Goal: Book appointment/travel/reservation

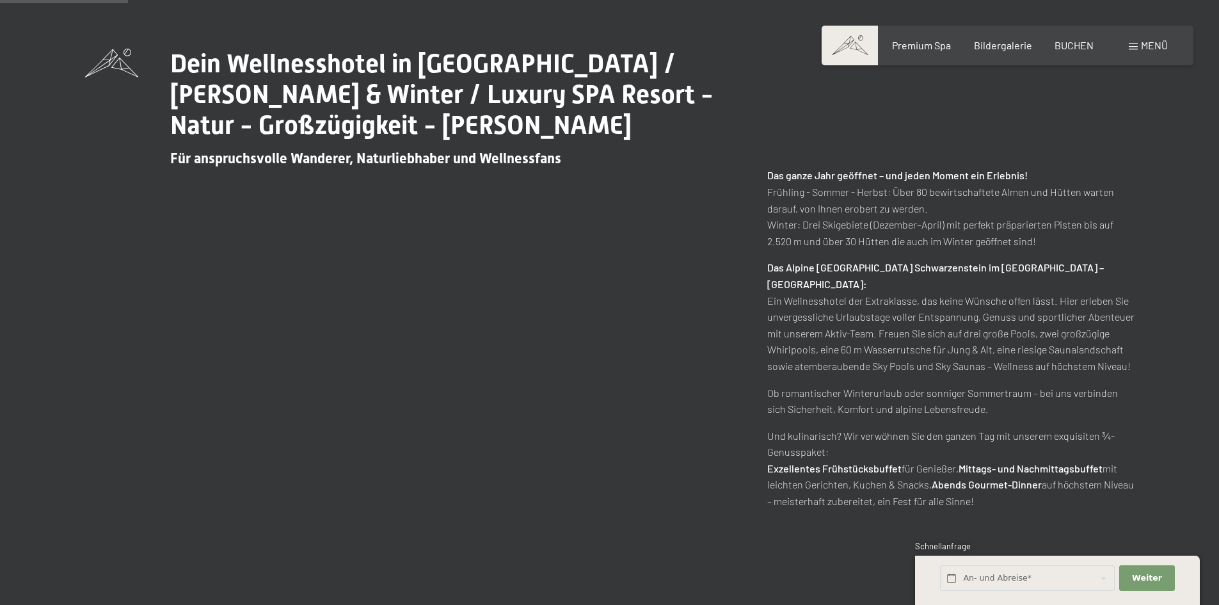
scroll to position [768, 0]
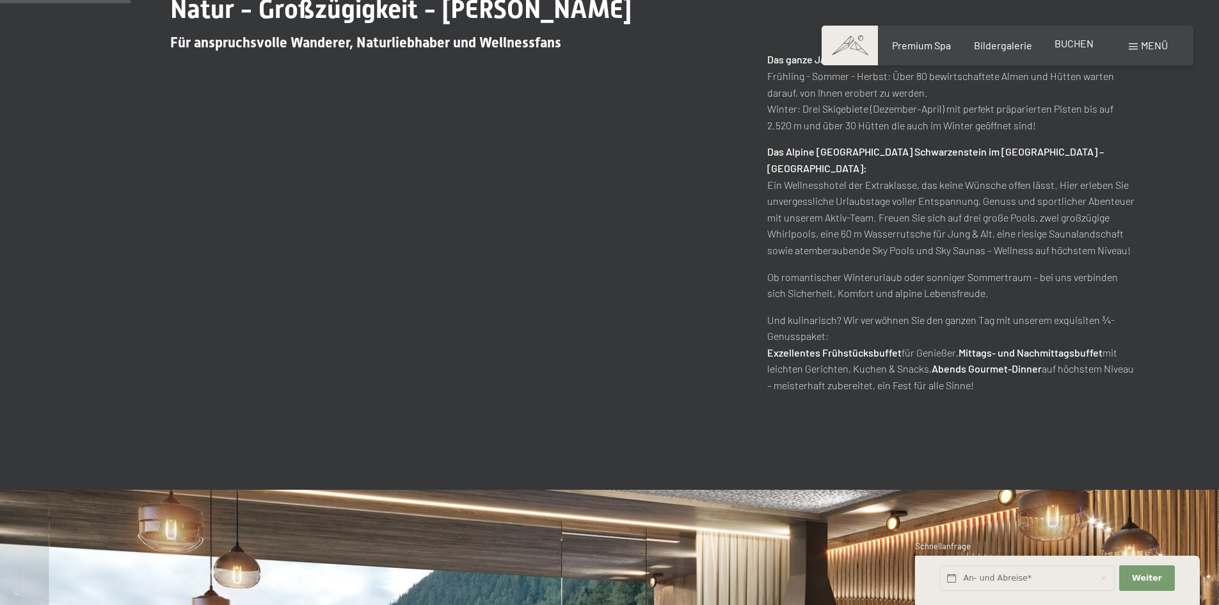
click at [1070, 43] on span "BUCHEN" at bounding box center [1074, 43] width 39 height 12
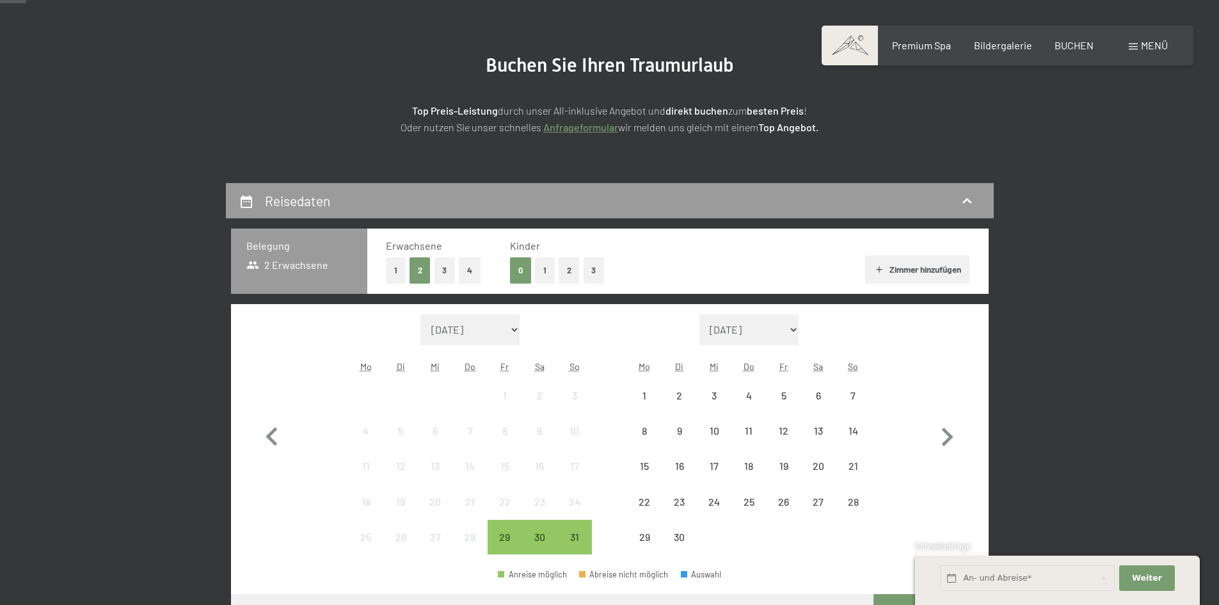
scroll to position [256, 0]
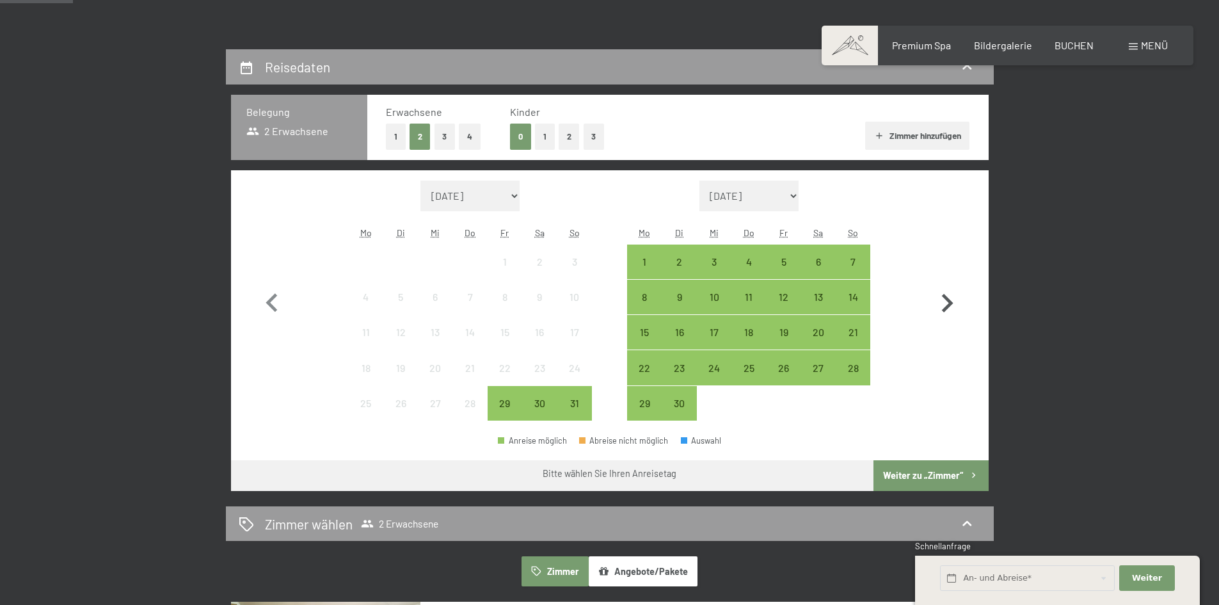
click at [944, 300] on icon "button" at bounding box center [947, 303] width 37 height 37
select select "[DATE]"
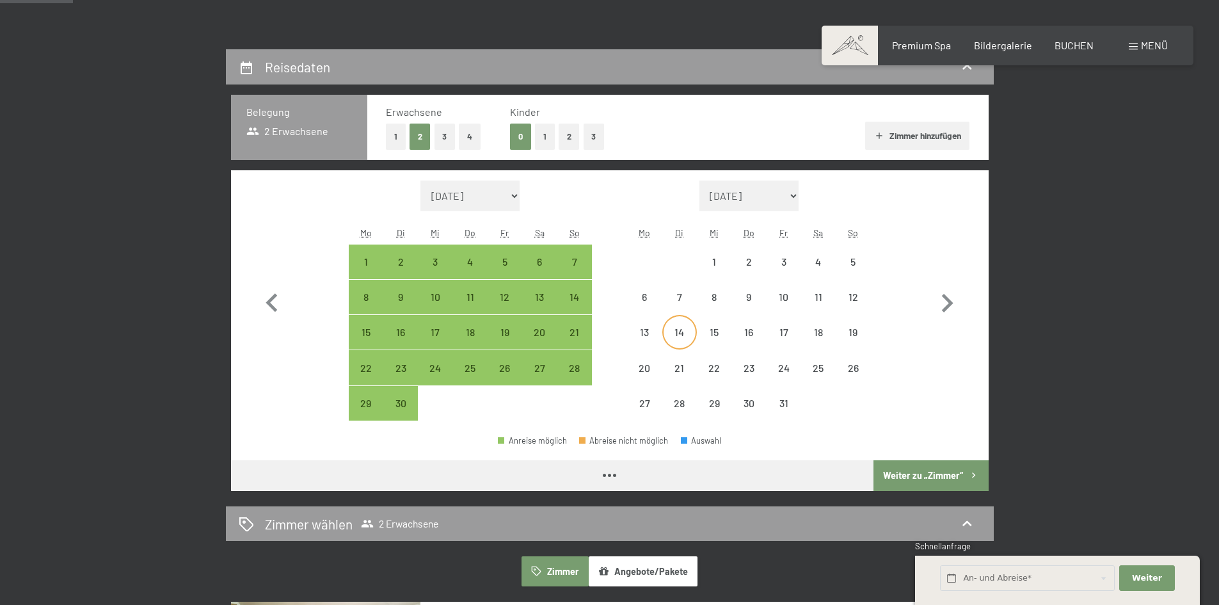
select select "[DATE]"
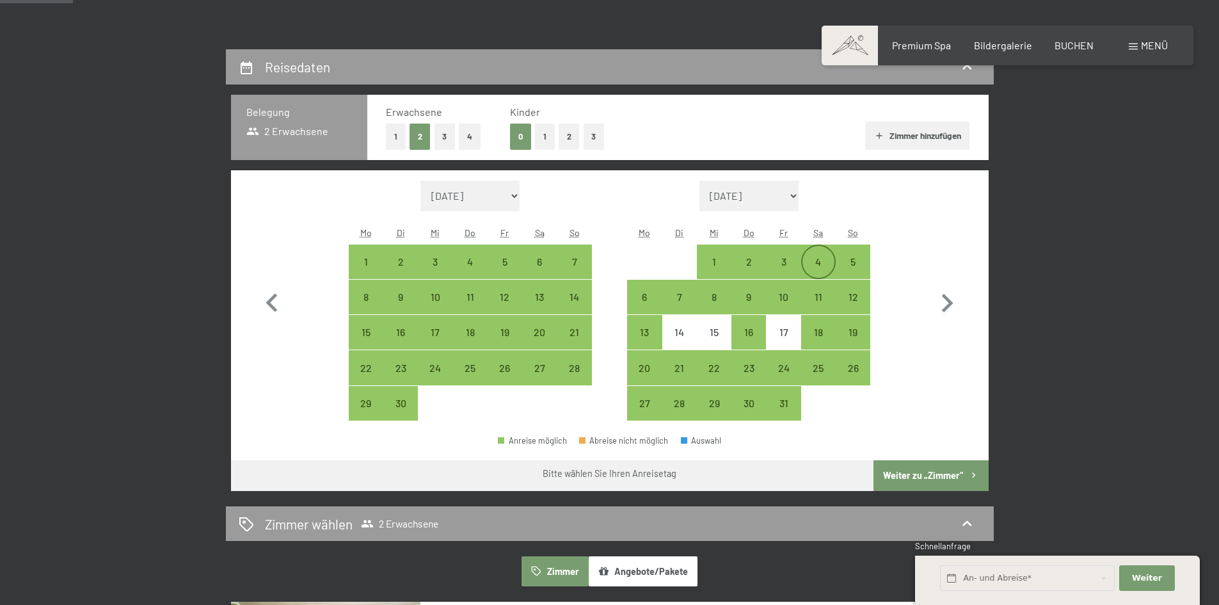
click at [815, 262] on div "4" at bounding box center [819, 273] width 32 height 32
select select "[DATE]"
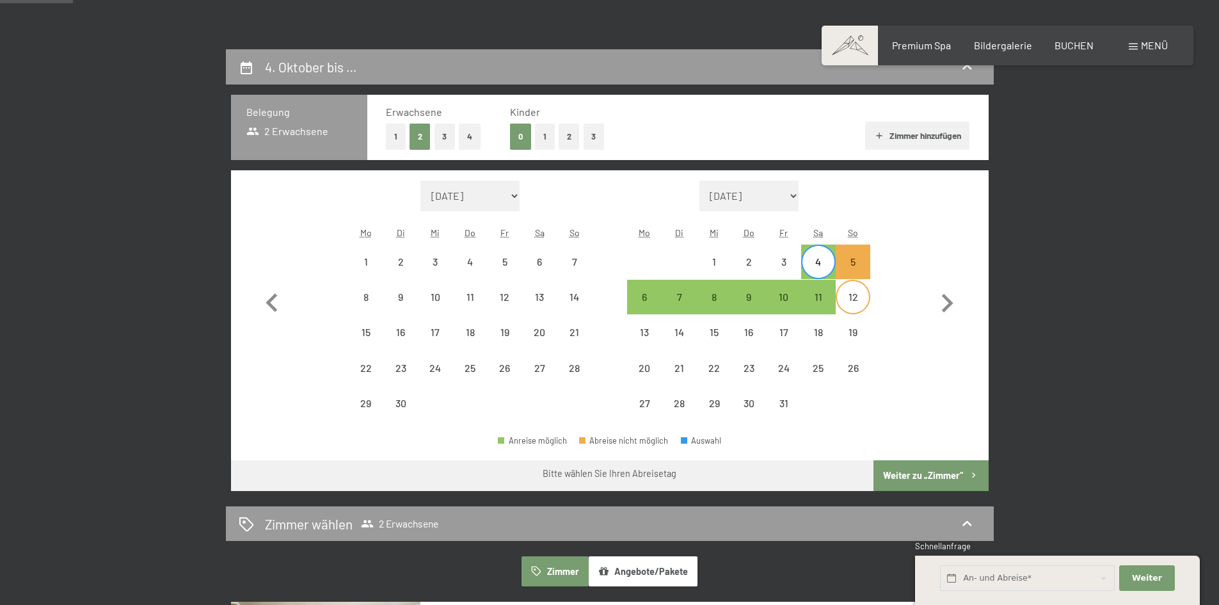
click at [858, 292] on div "12" at bounding box center [853, 308] width 32 height 32
select select "[DATE]"
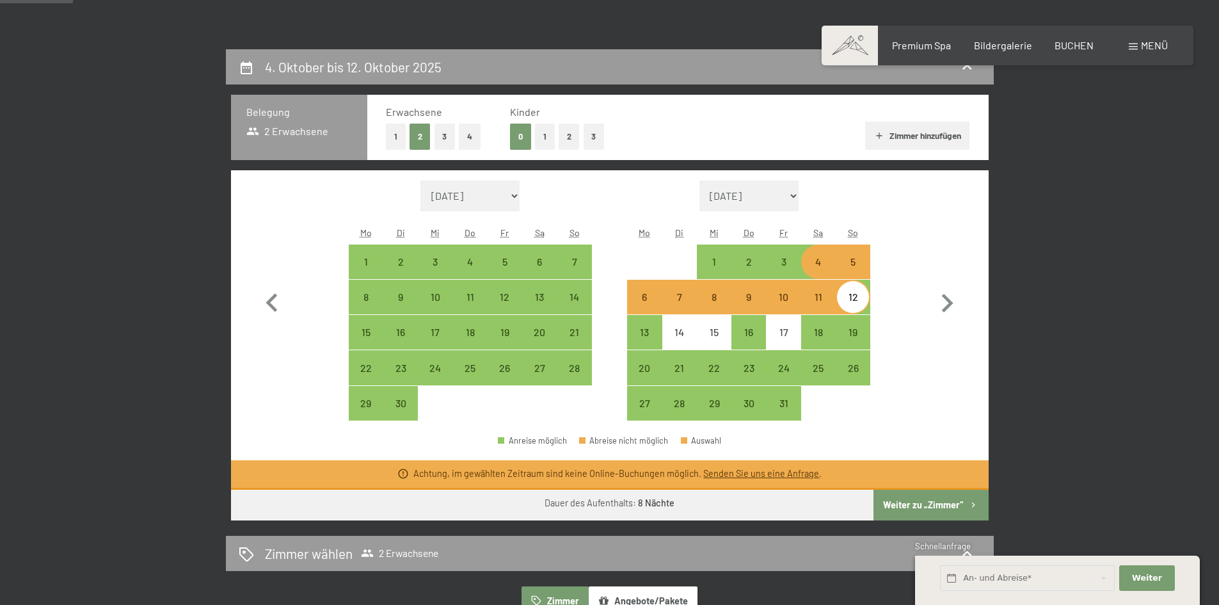
click at [853, 264] on div "5" at bounding box center [853, 273] width 32 height 32
select select "[DATE]"
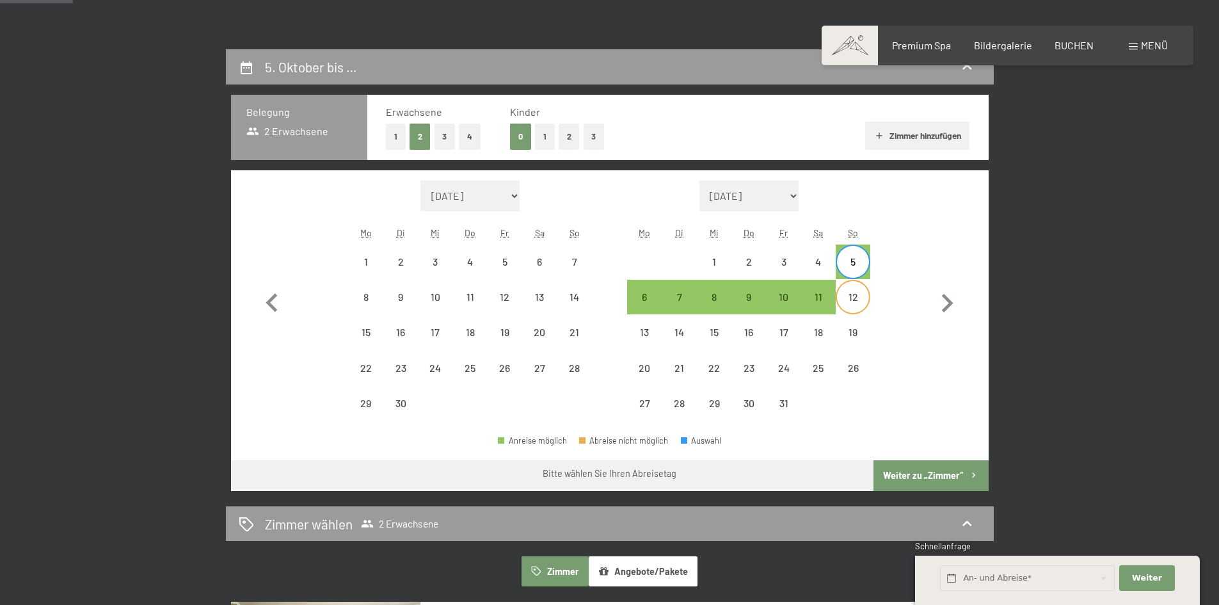
click at [861, 284] on div "12" at bounding box center [853, 297] width 32 height 32
select select "[DATE]"
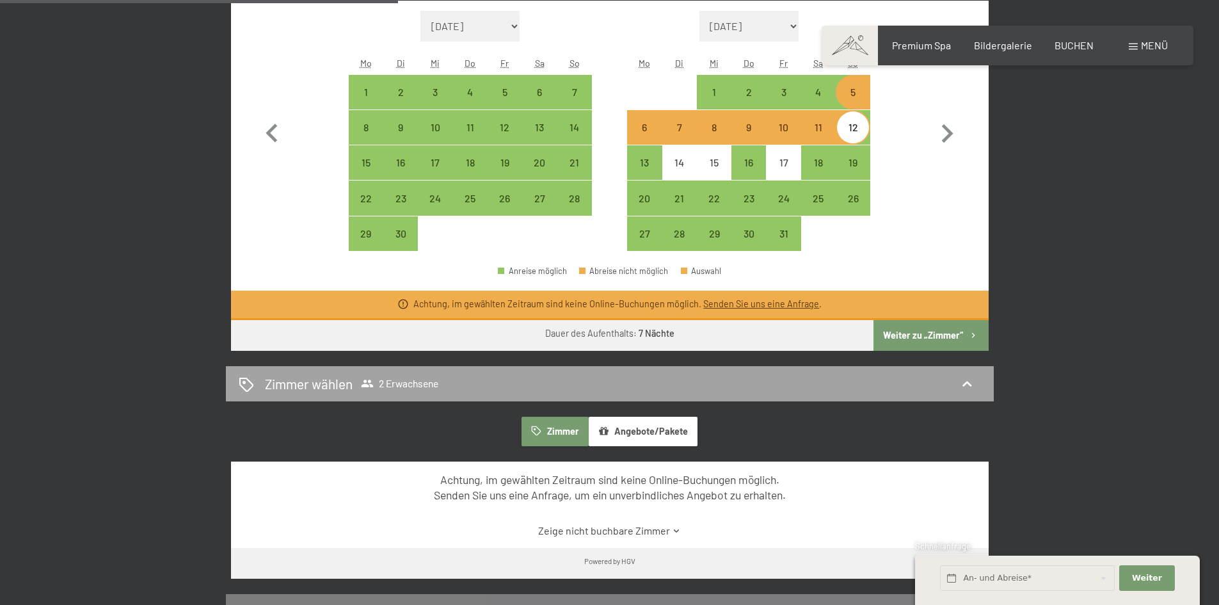
scroll to position [448, 0]
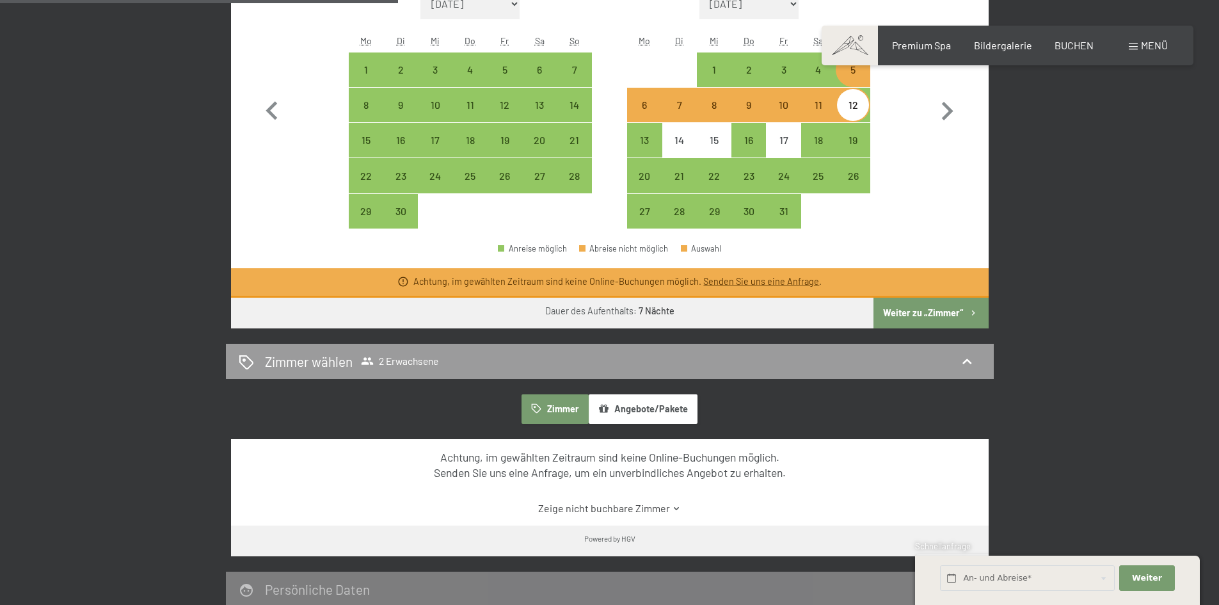
click at [665, 402] on button "Angebote/Pakete" at bounding box center [643, 408] width 109 height 29
click at [542, 410] on icon "button" at bounding box center [536, 408] width 11 height 11
click at [956, 311] on button "Weiter zu „Zimmer“" at bounding box center [931, 313] width 115 height 31
select select "[DATE]"
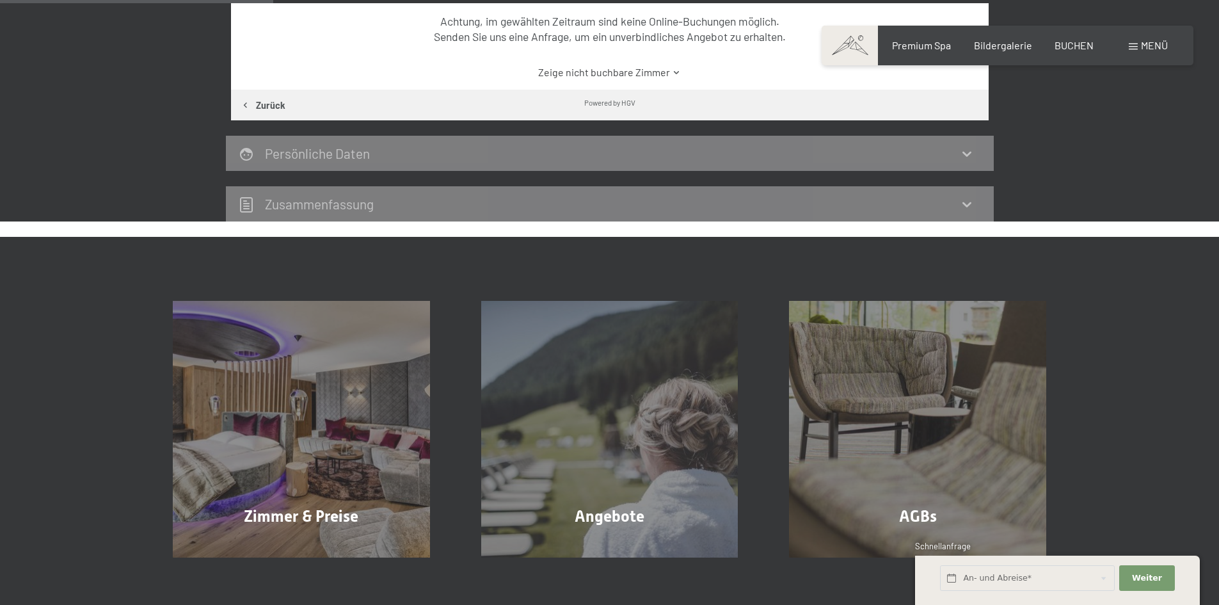
scroll to position [305, 0]
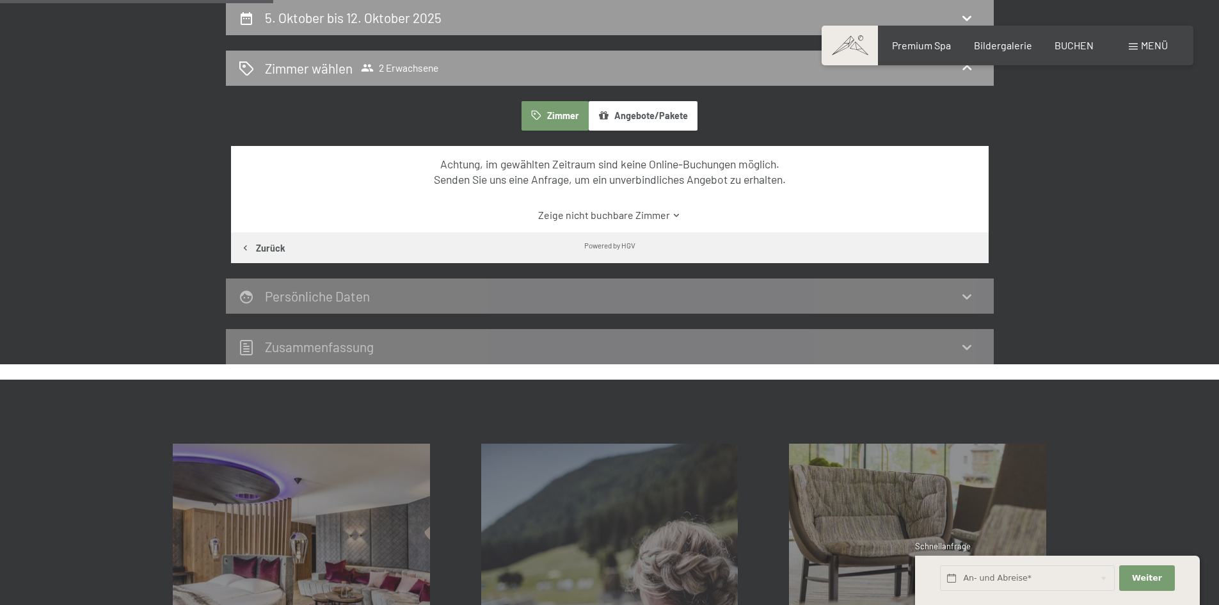
click at [625, 212] on link "Zeige nicht buchbare Zimmer" at bounding box center [609, 215] width 712 height 14
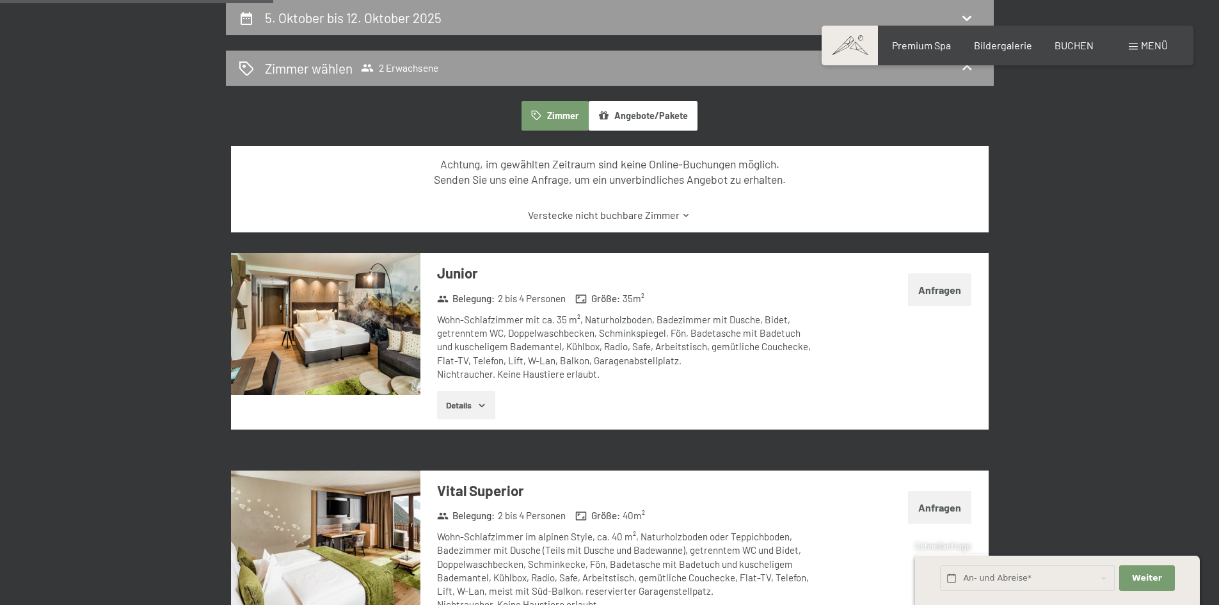
click at [626, 209] on link "Verstecke nicht buchbare Zimmer" at bounding box center [609, 215] width 712 height 14
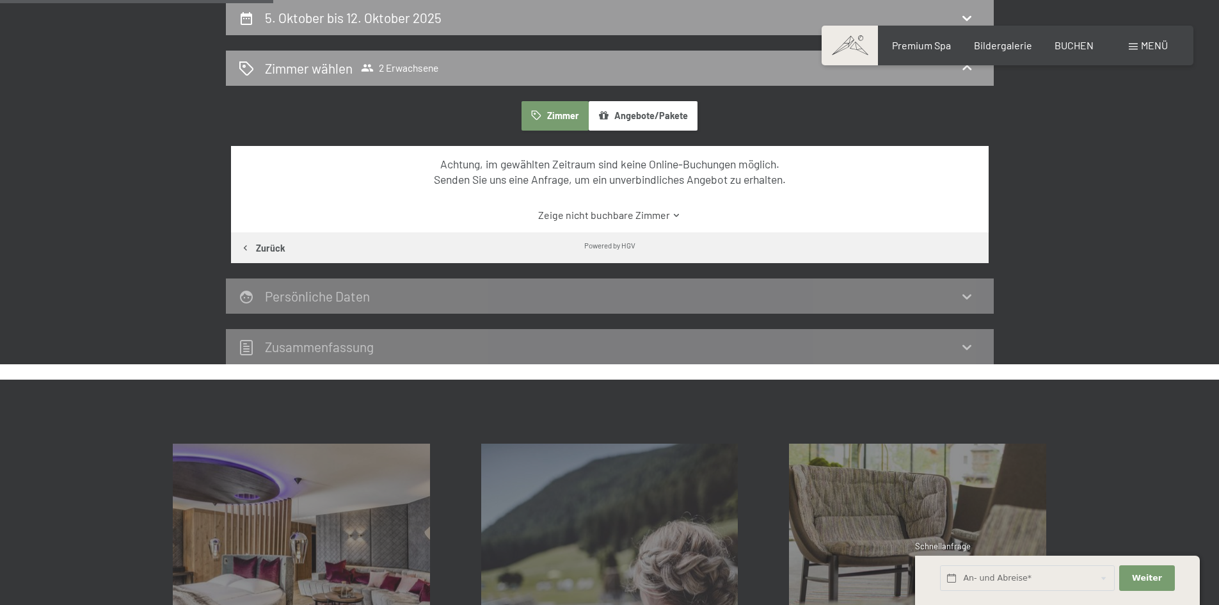
click at [555, 107] on button "Zimmer" at bounding box center [555, 115] width 67 height 29
click at [644, 214] on link "Zeige nicht buchbare Zimmer" at bounding box center [609, 215] width 712 height 14
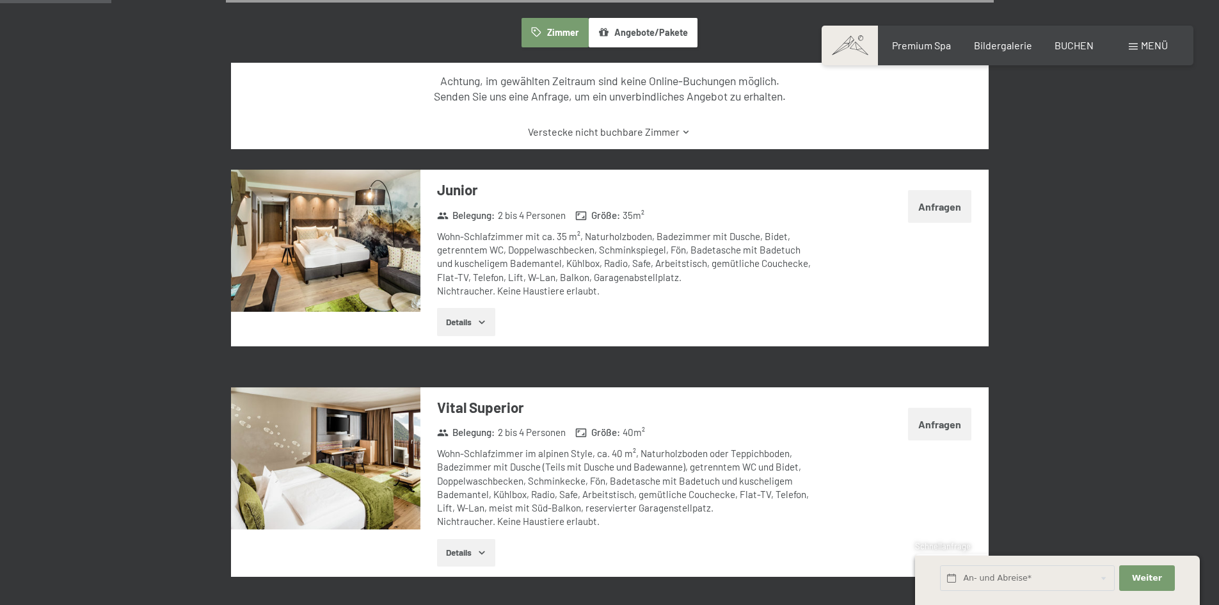
scroll to position [369, 0]
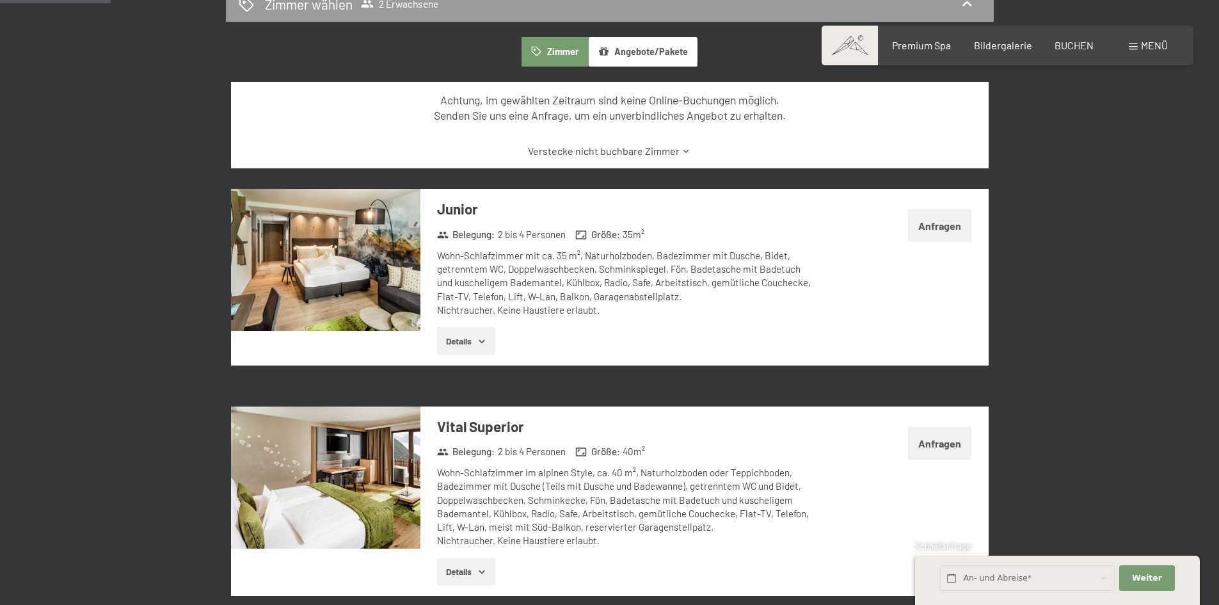
click at [937, 232] on button "Anfragen" at bounding box center [939, 225] width 63 height 33
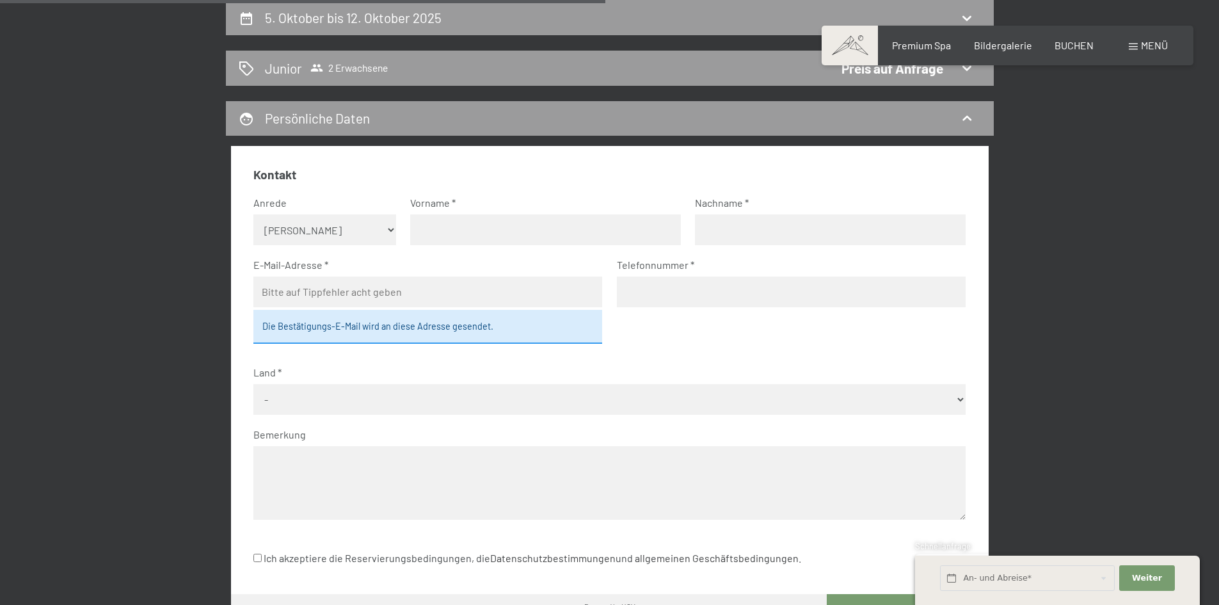
click at [465, 292] on input "email" at bounding box center [427, 291] width 349 height 31
type input "[PERSON_NAME][EMAIL_ADDRESS][DOMAIN_NAME]"
type input "Alysa"
type input "[PERSON_NAME]"
type input "01734674435"
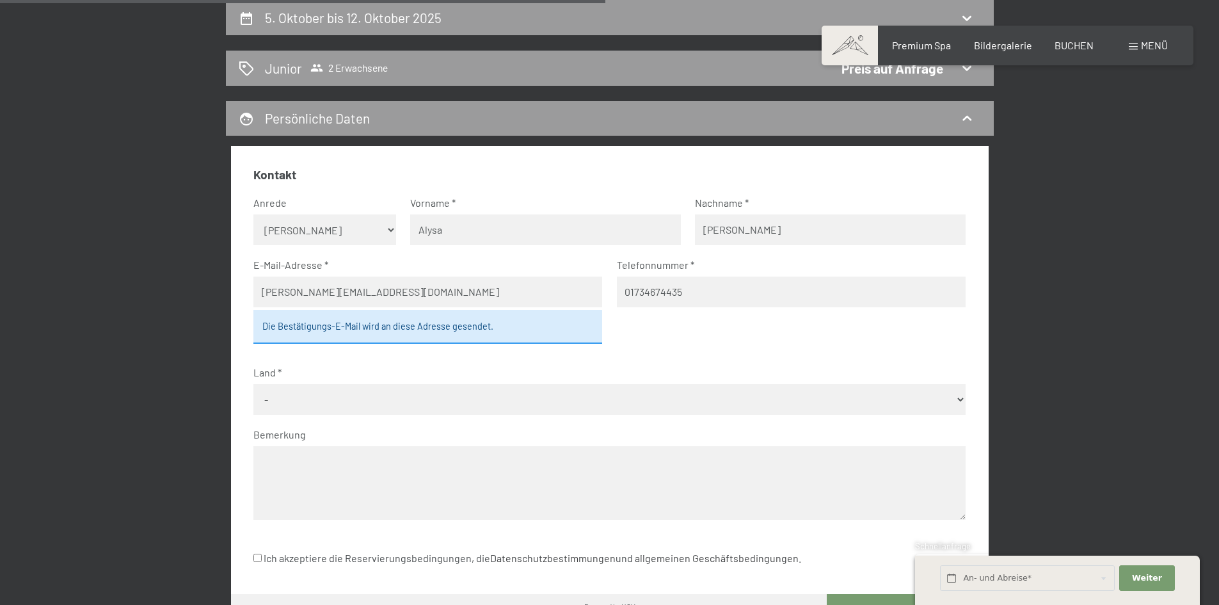
select select "DEU"
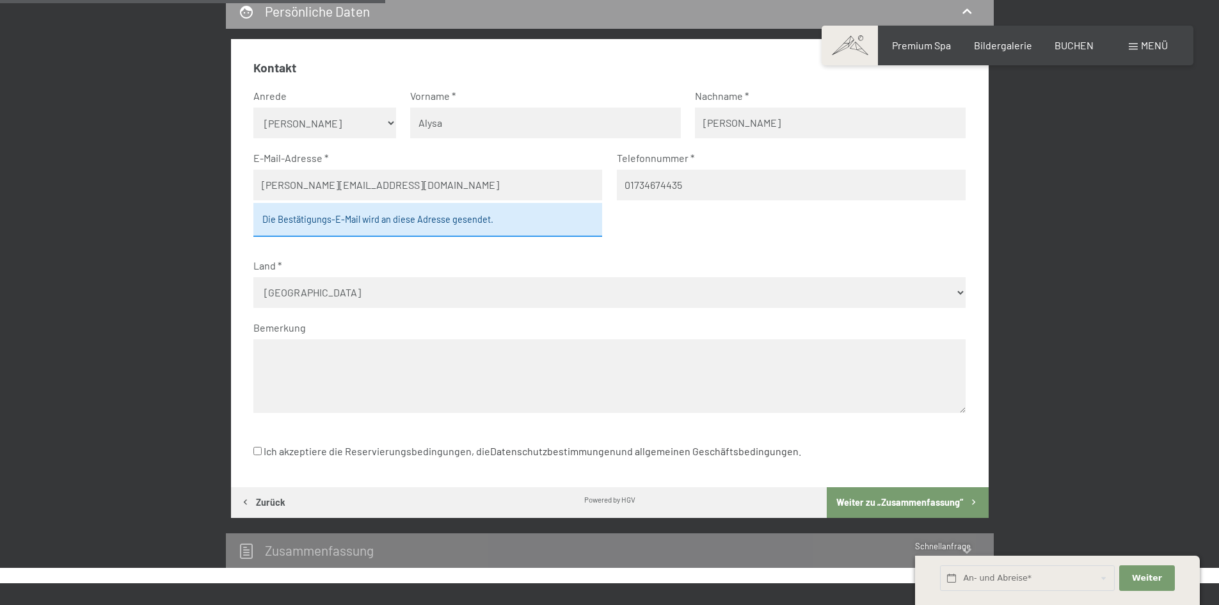
scroll to position [433, 0]
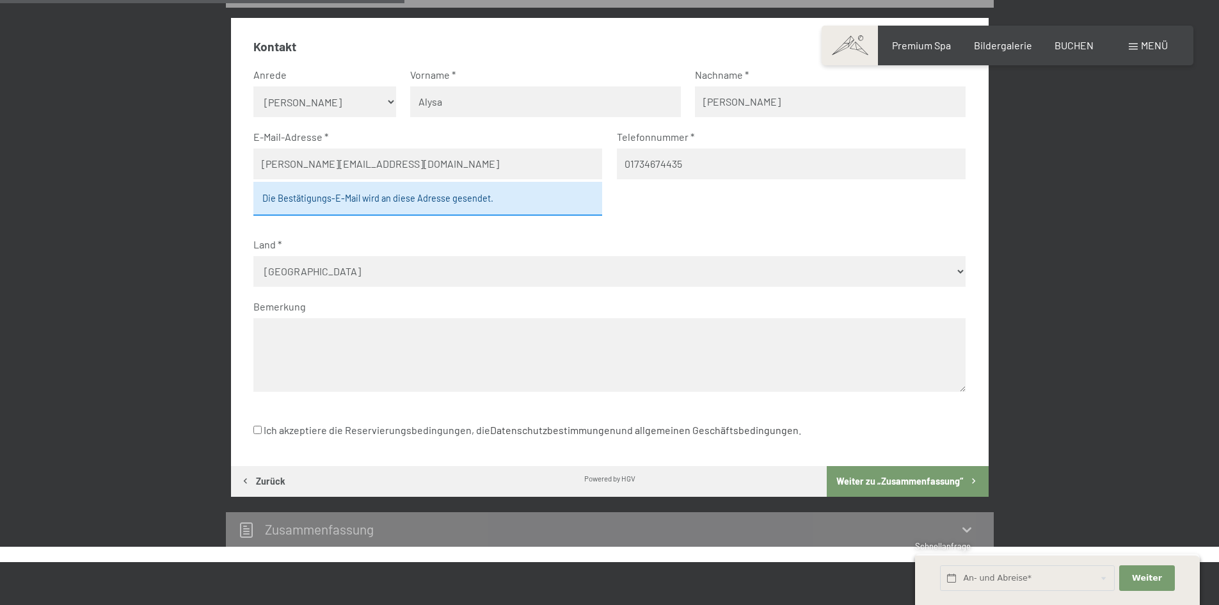
click at [403, 431] on label "Ich akzeptiere die Reservierungsbedingungen, die Datenschutzbestimmungen und al…" at bounding box center [527, 430] width 548 height 24
click at [262, 431] on input "Ich akzeptiere die Reservierungsbedingungen, die Datenschutzbestimmungen und al…" at bounding box center [257, 430] width 8 height 8
checkbox input "true"
click at [313, 92] on select "Keine Angabe Frau [PERSON_NAME]" at bounding box center [324, 101] width 143 height 31
select select "f"
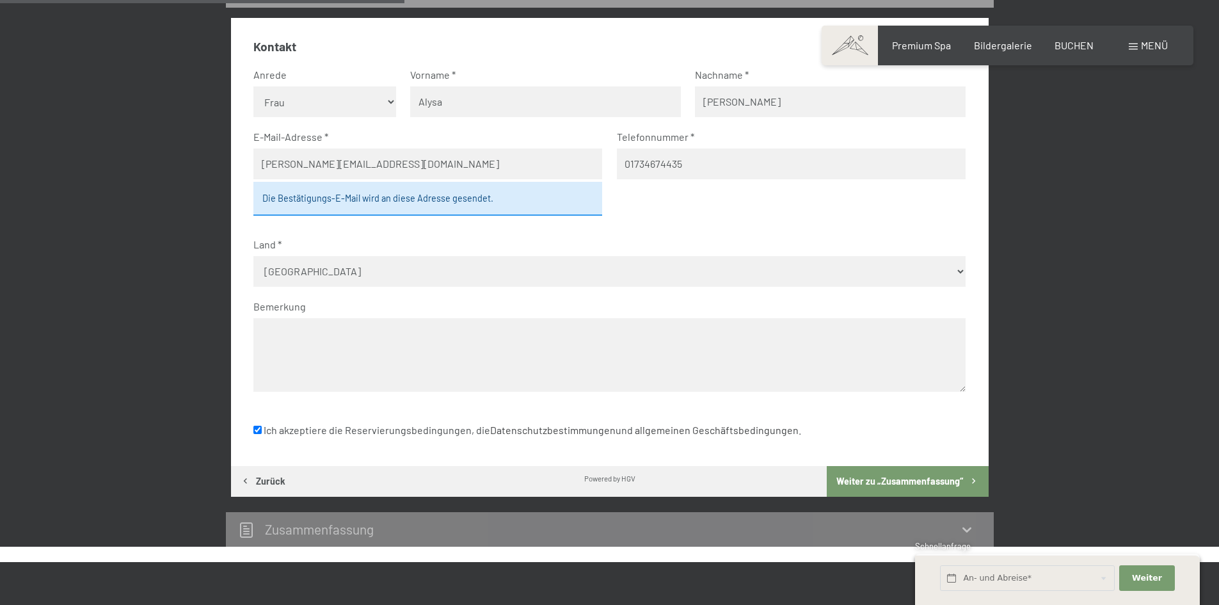
click at [253, 86] on select "Keine Angabe Frau [PERSON_NAME]" at bounding box center [324, 101] width 143 height 31
click at [916, 484] on button "Weiter zu „Zusammen­fassung“" at bounding box center [907, 481] width 161 height 31
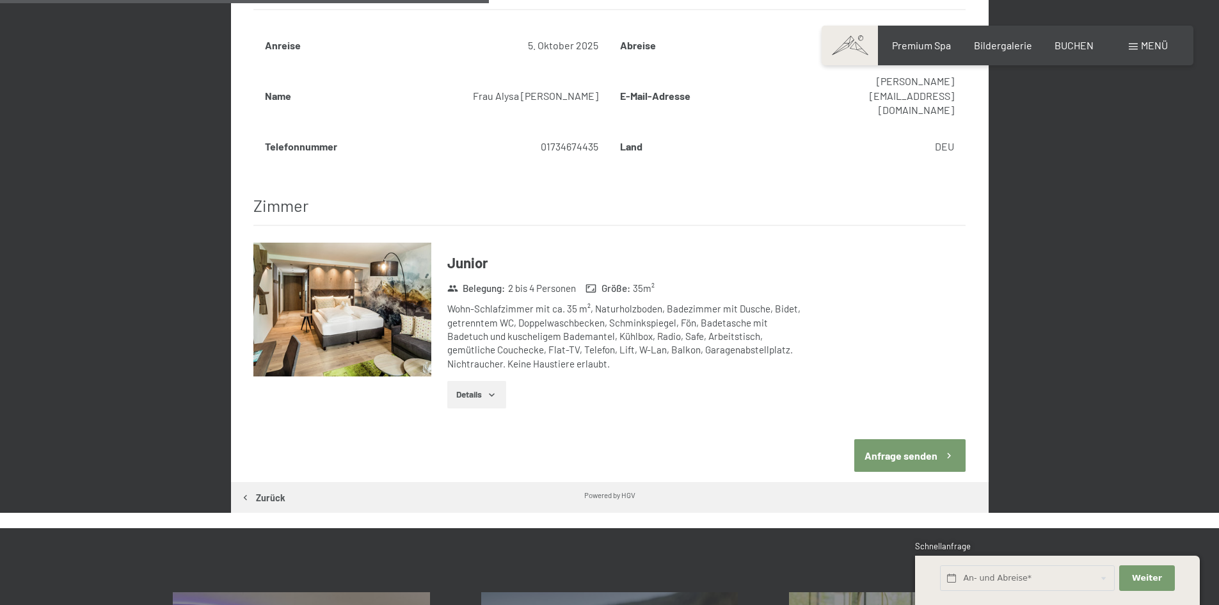
scroll to position [561, 0]
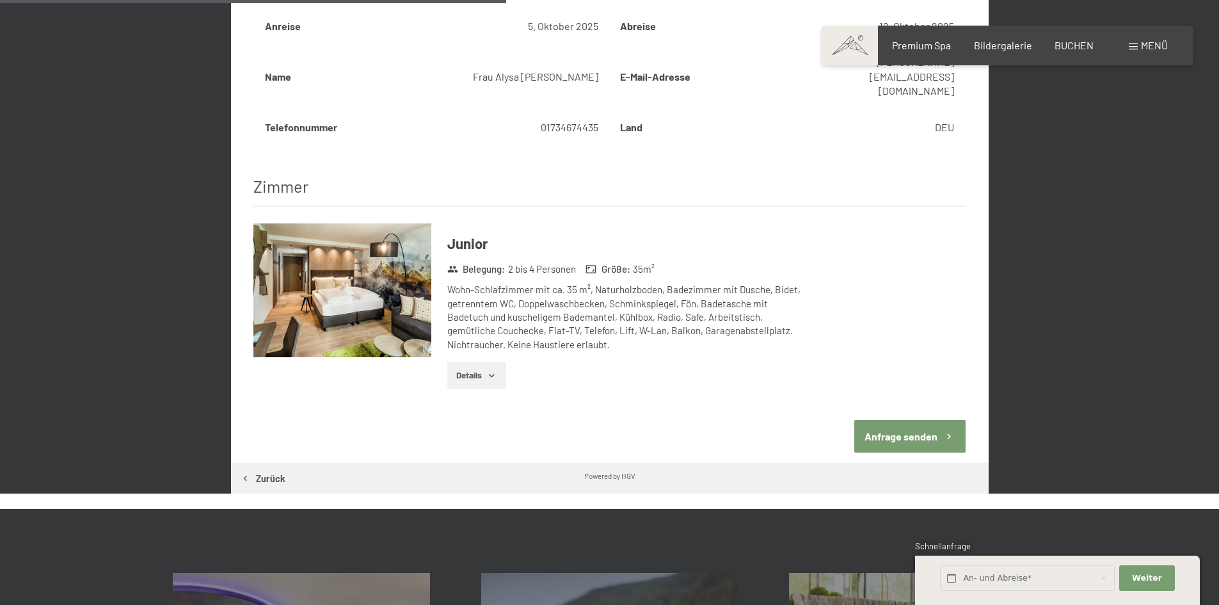
click at [914, 420] on button "Anfrage senden" at bounding box center [909, 436] width 111 height 33
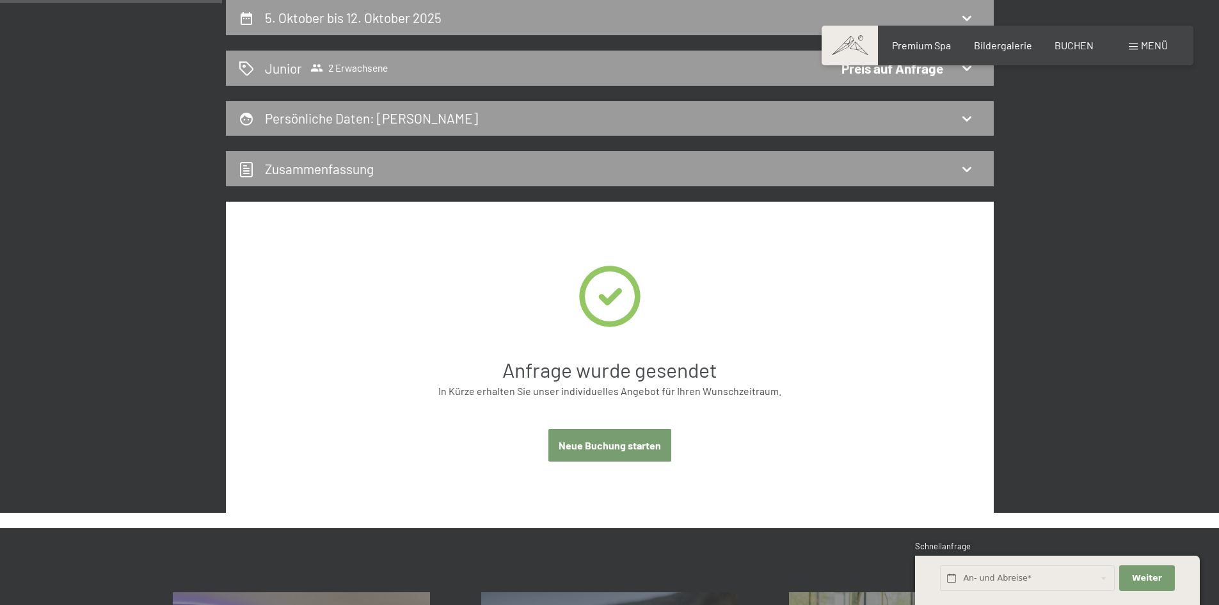
click at [637, 454] on button "Neue Buchung starten" at bounding box center [609, 445] width 123 height 33
select select "[DATE]"
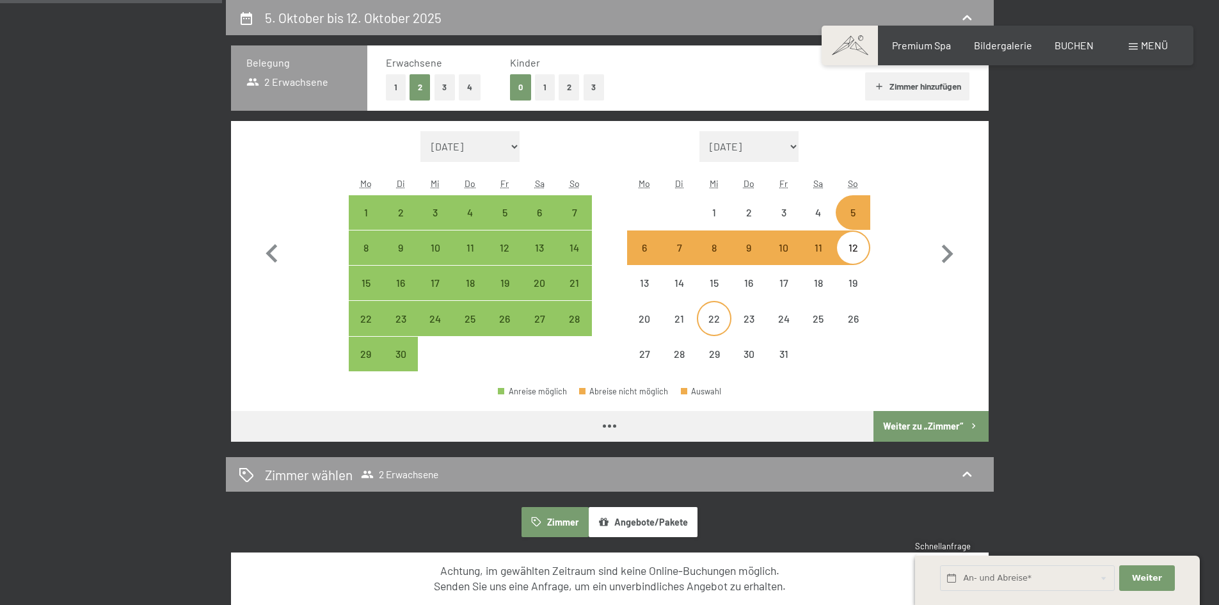
select select "[DATE]"
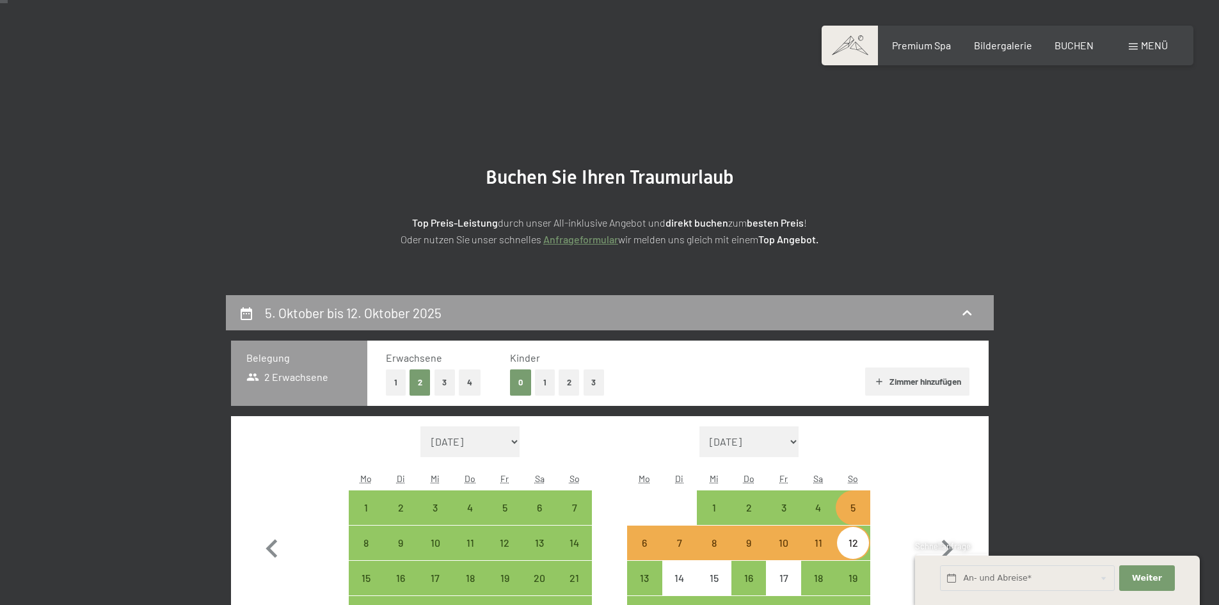
scroll to position [0, 0]
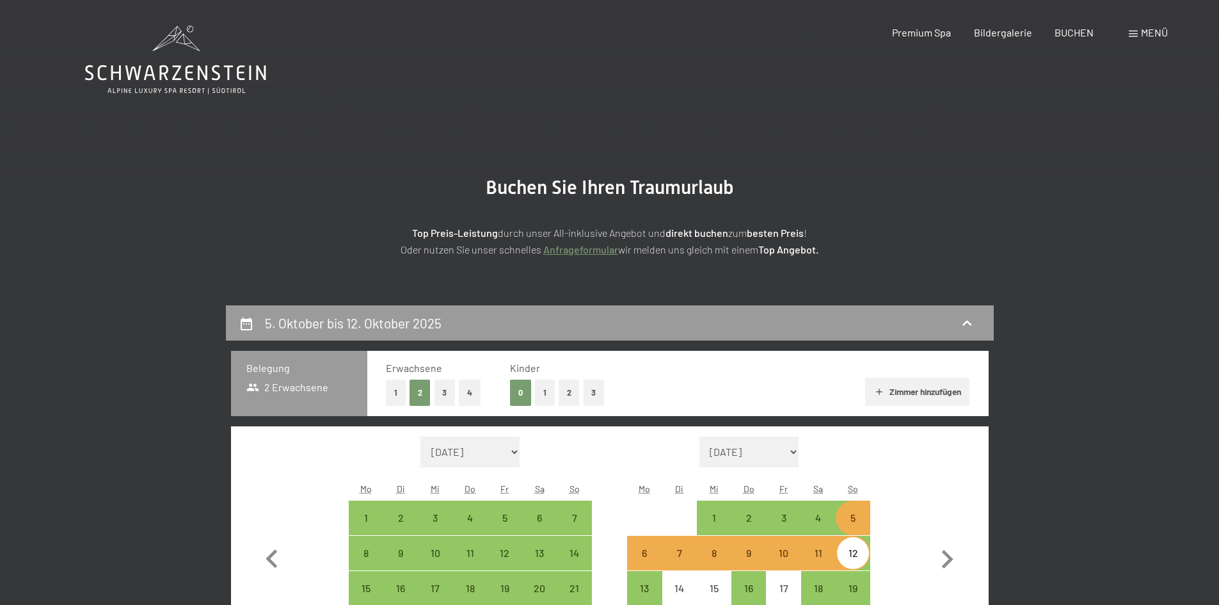
click at [156, 73] on icon at bounding box center [175, 60] width 181 height 68
